Goal: Book appointment/travel/reservation

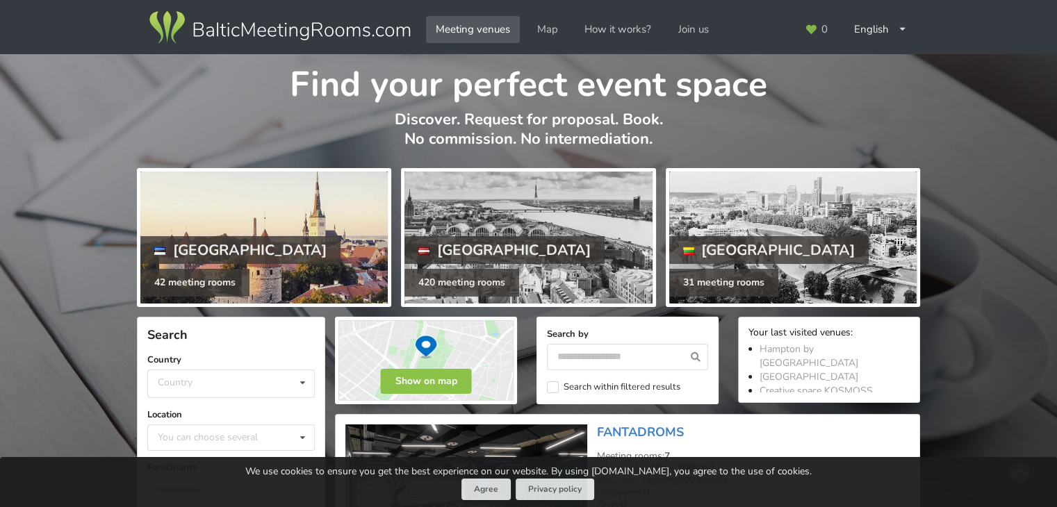
scroll to position [69, 0]
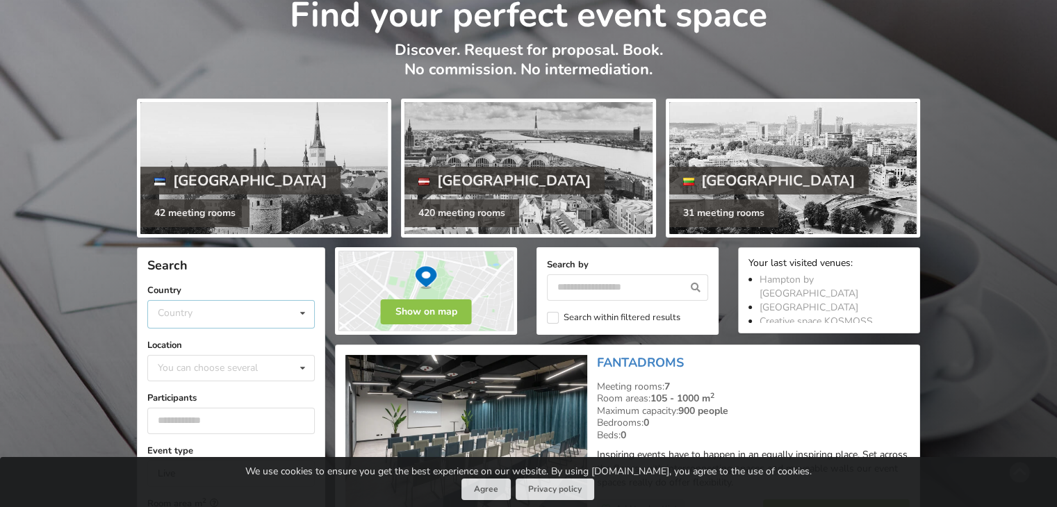
click at [208, 315] on div "Country [GEOGRAPHIC_DATA] [GEOGRAPHIC_DATA] [GEOGRAPHIC_DATA]" at bounding box center [230, 314] width 167 height 28
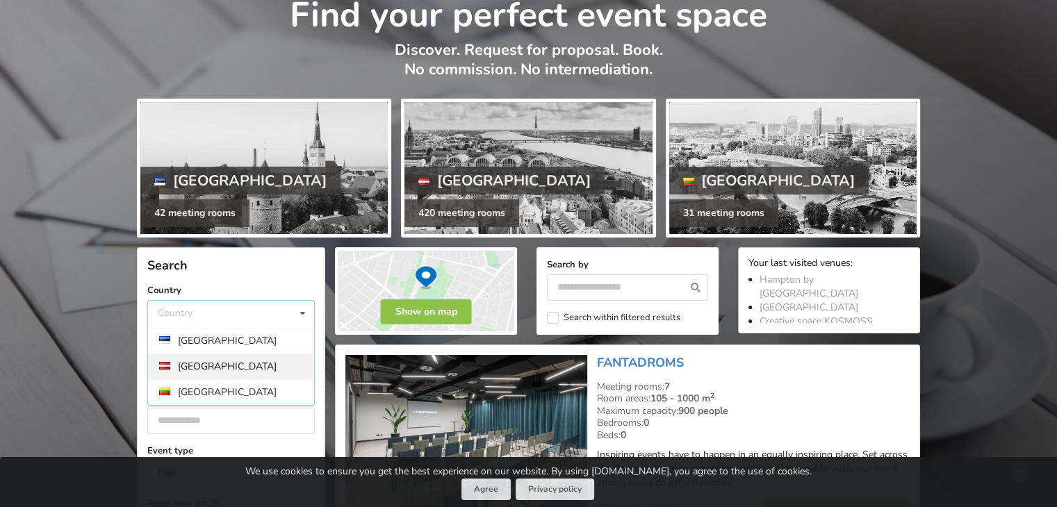
click at [203, 362] on div "[GEOGRAPHIC_DATA]" at bounding box center [231, 367] width 166 height 26
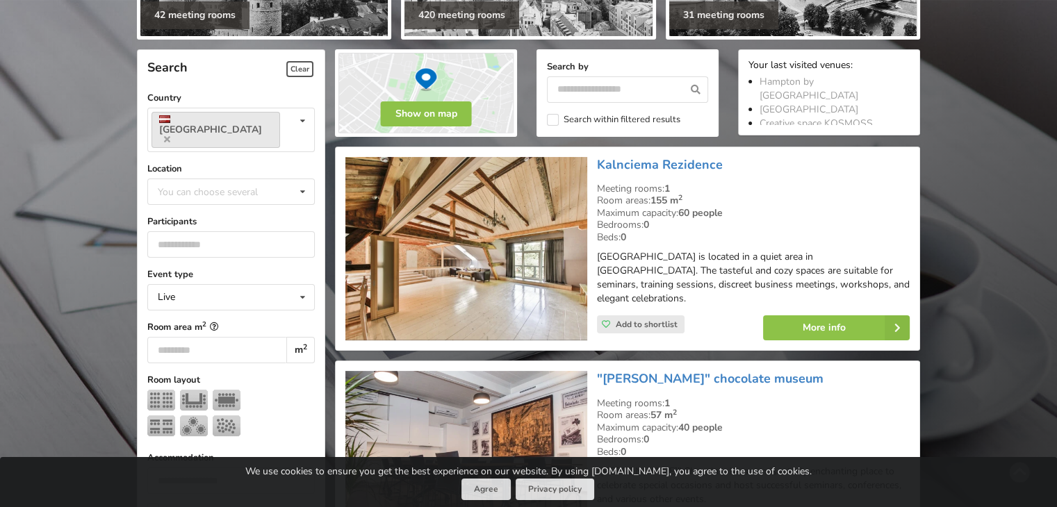
scroll to position [311, 0]
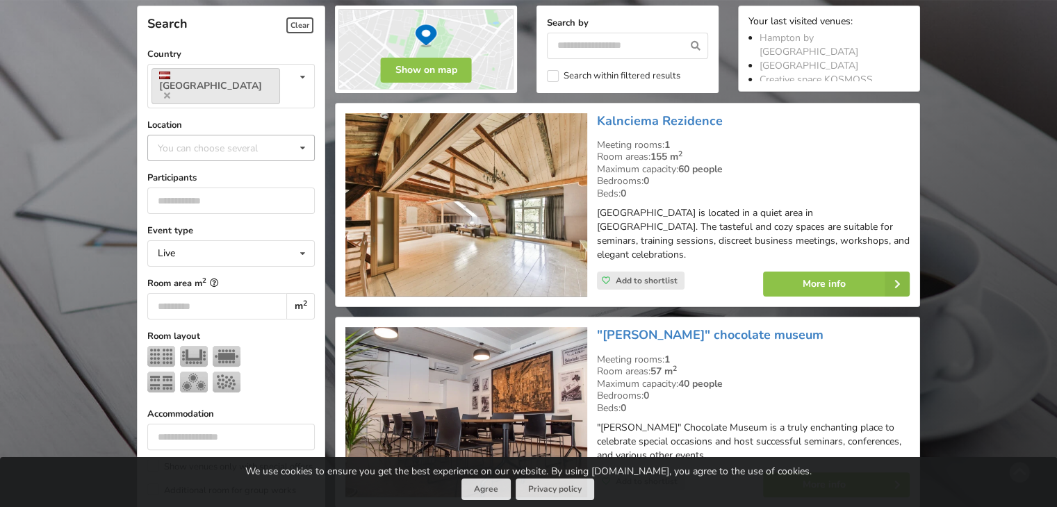
click at [220, 137] on div "You can choose several Pardaugava Teika Apsuciems [GEOGRAPHIC_DATA] [GEOGRAPHIC…" at bounding box center [230, 148] width 167 height 26
click at [223, 135] on div "You can choose several Pardaugava Teika Apsuciems [GEOGRAPHIC_DATA] [GEOGRAPHIC…" at bounding box center [230, 148] width 167 height 26
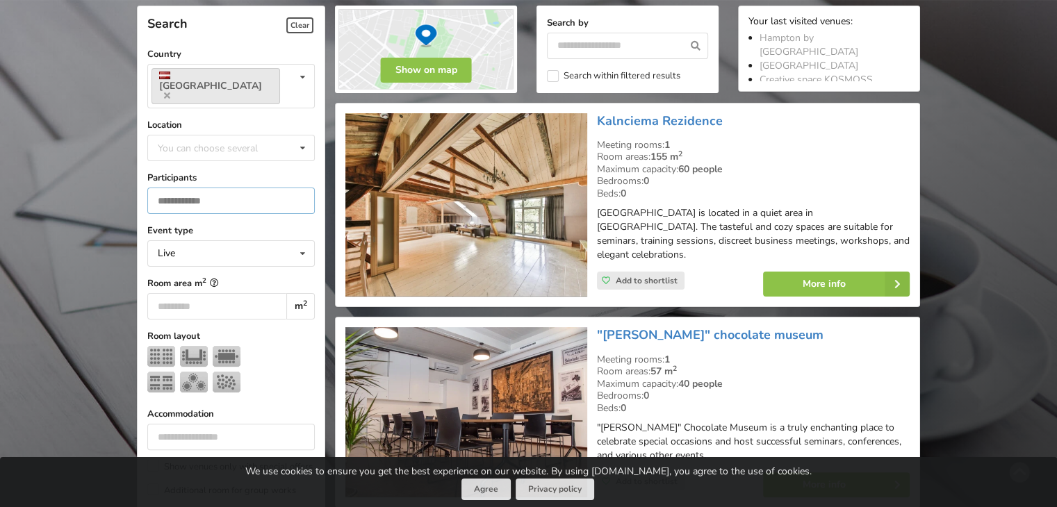
click at [210, 188] on input "number" at bounding box center [230, 201] width 167 height 26
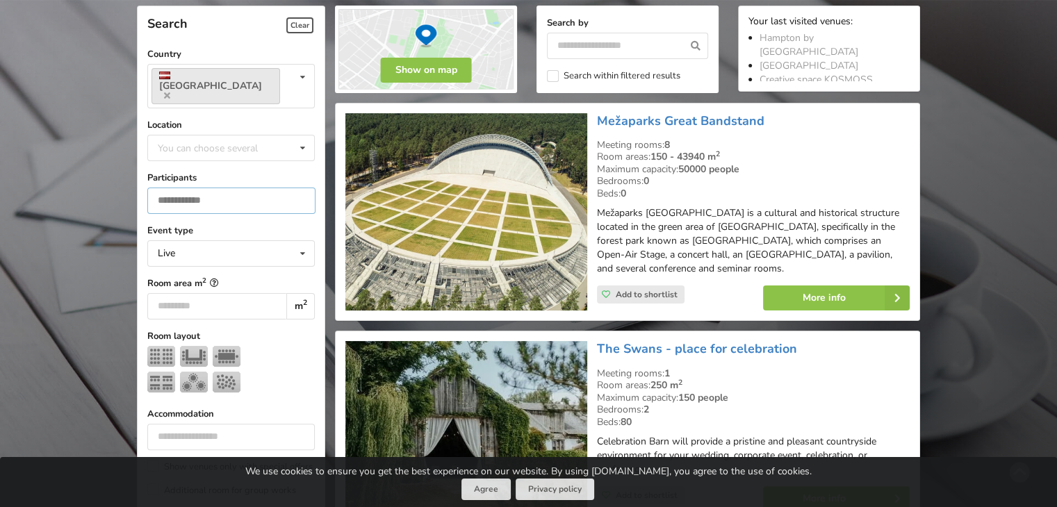
type input "***"
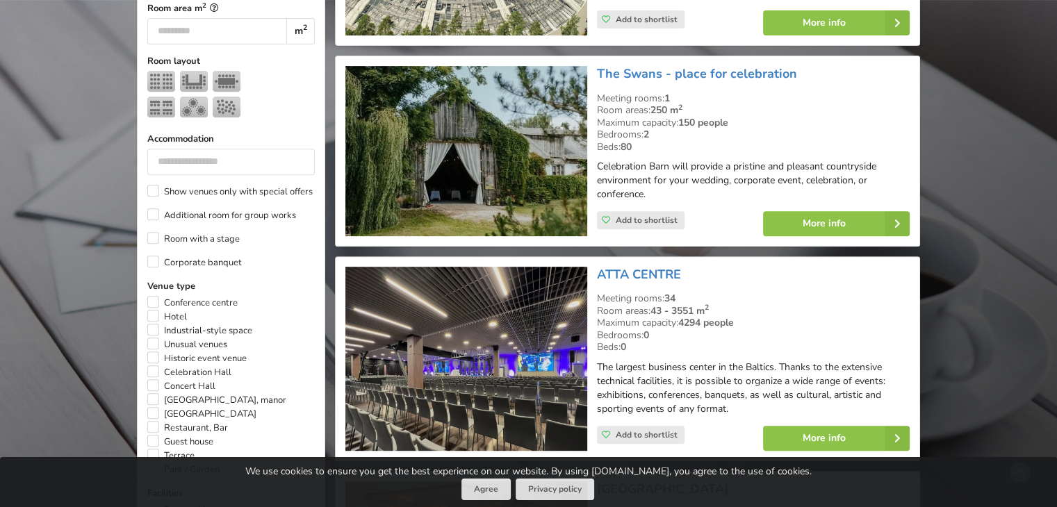
scroll to position [589, 0]
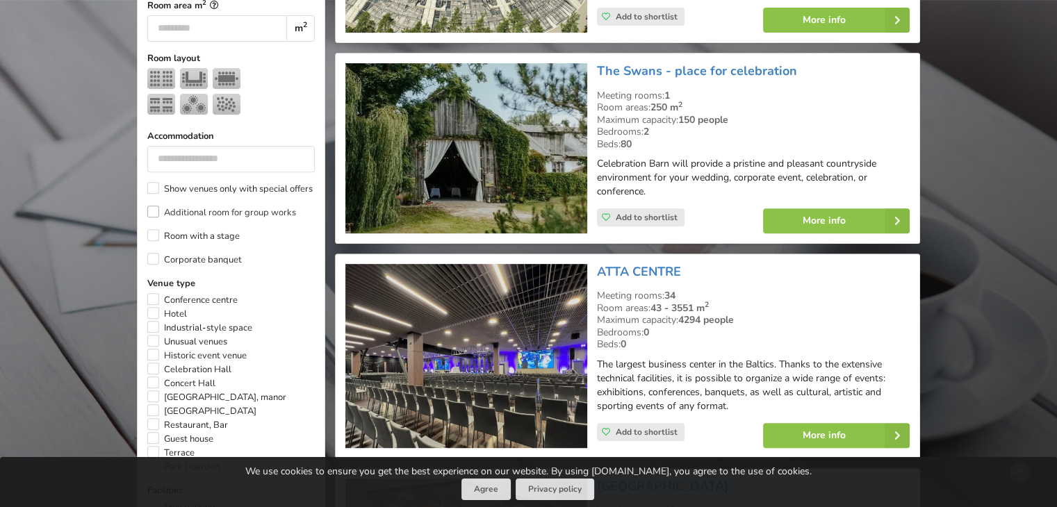
click at [154, 206] on label "Additional room for group works" at bounding box center [221, 213] width 149 height 14
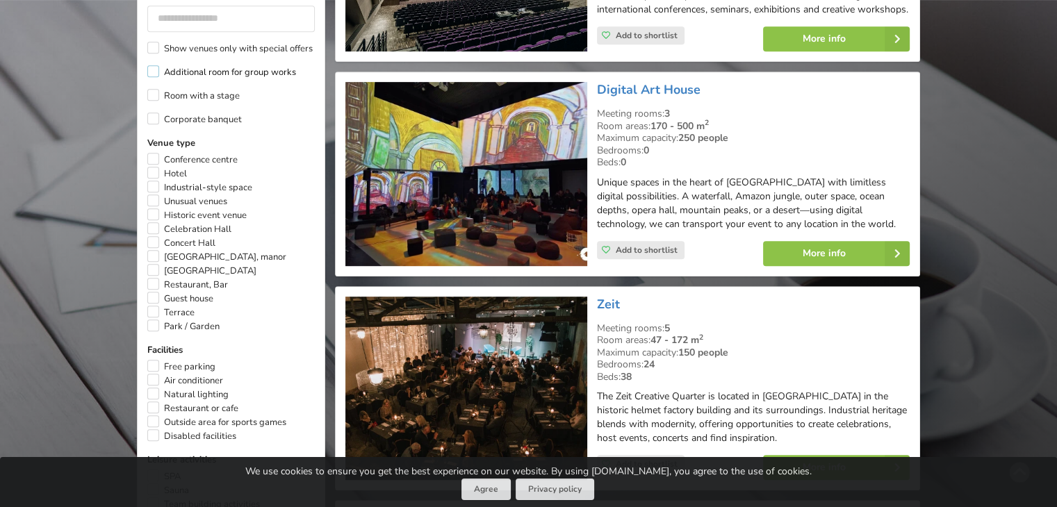
scroll to position [728, 0]
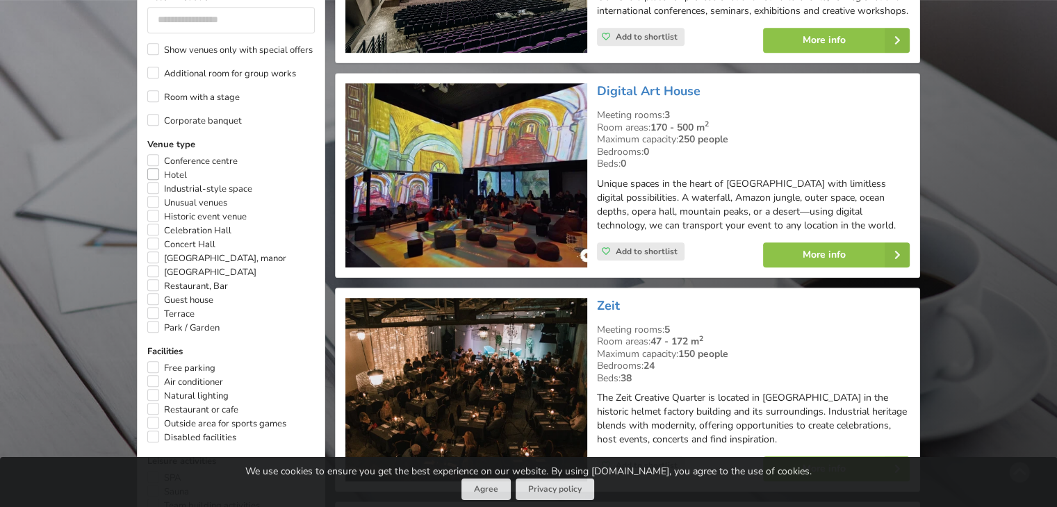
click at [156, 168] on label "Hotel" at bounding box center [167, 175] width 40 height 14
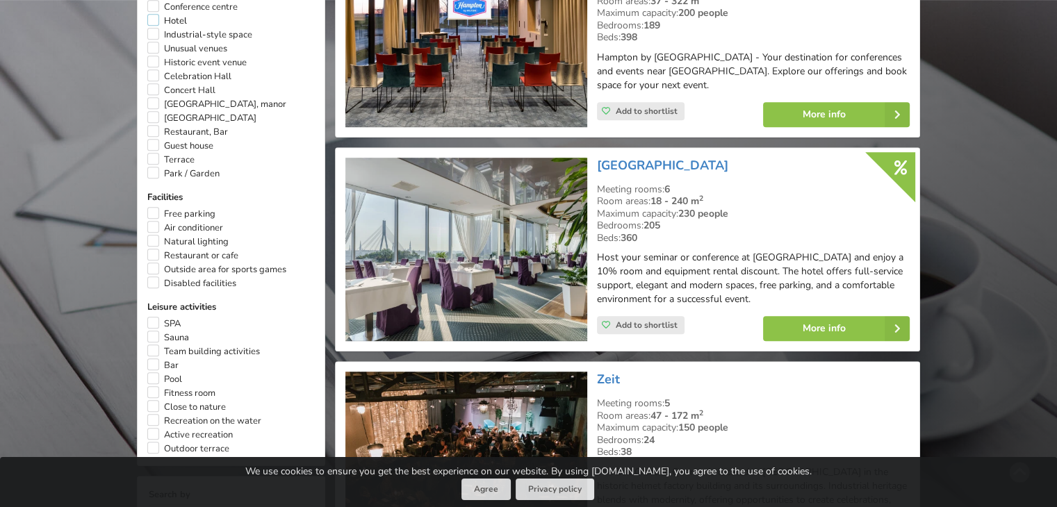
scroll to position [797, 0]
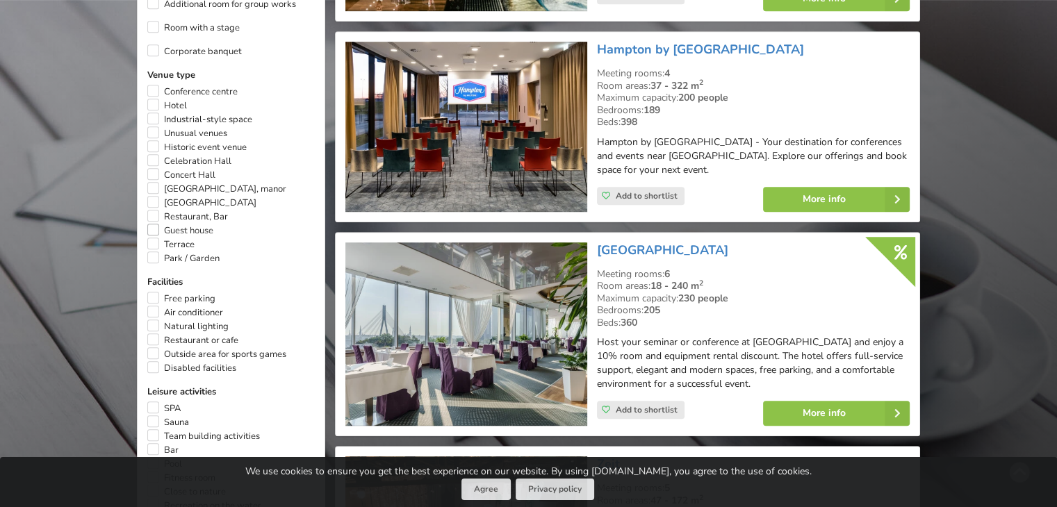
click at [206, 224] on label "Guest house" at bounding box center [180, 231] width 66 height 14
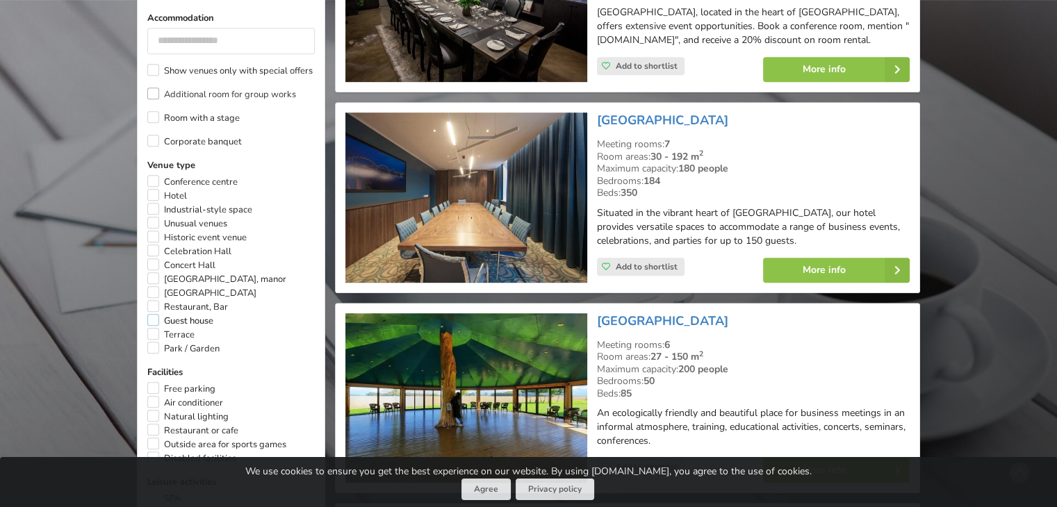
scroll to position [728, 0]
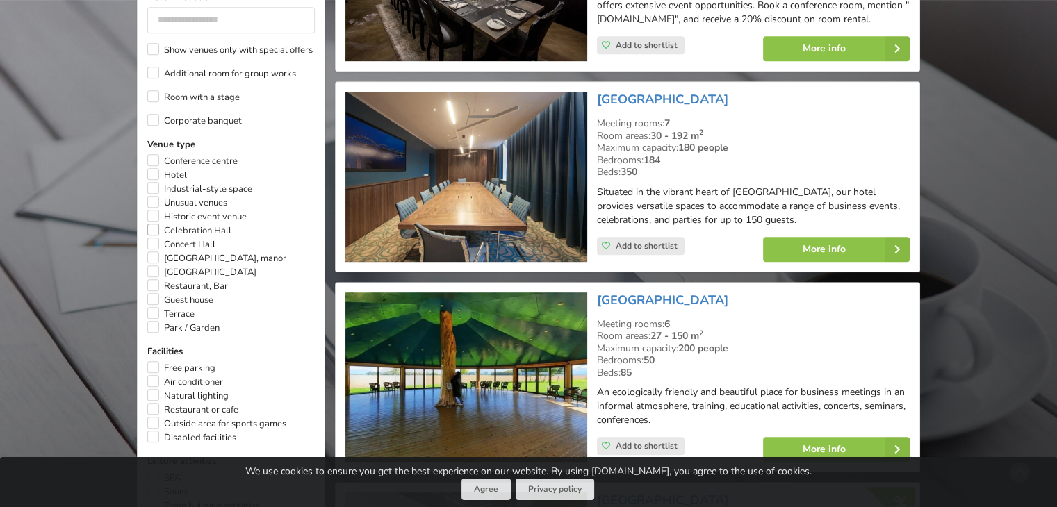
click at [208, 224] on label "Celebration Hall" at bounding box center [189, 231] width 84 height 14
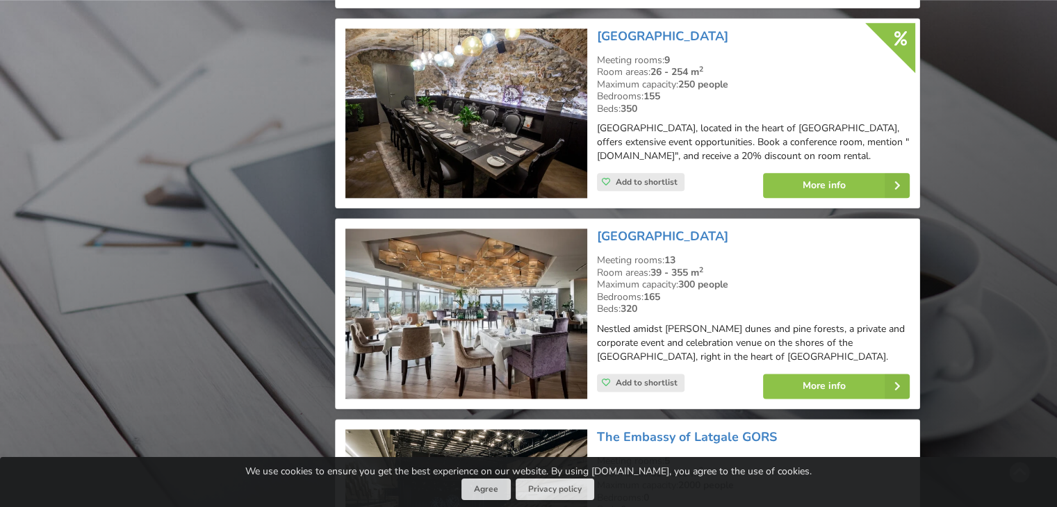
scroll to position [1700, 0]
